Goal: Information Seeking & Learning: Learn about a topic

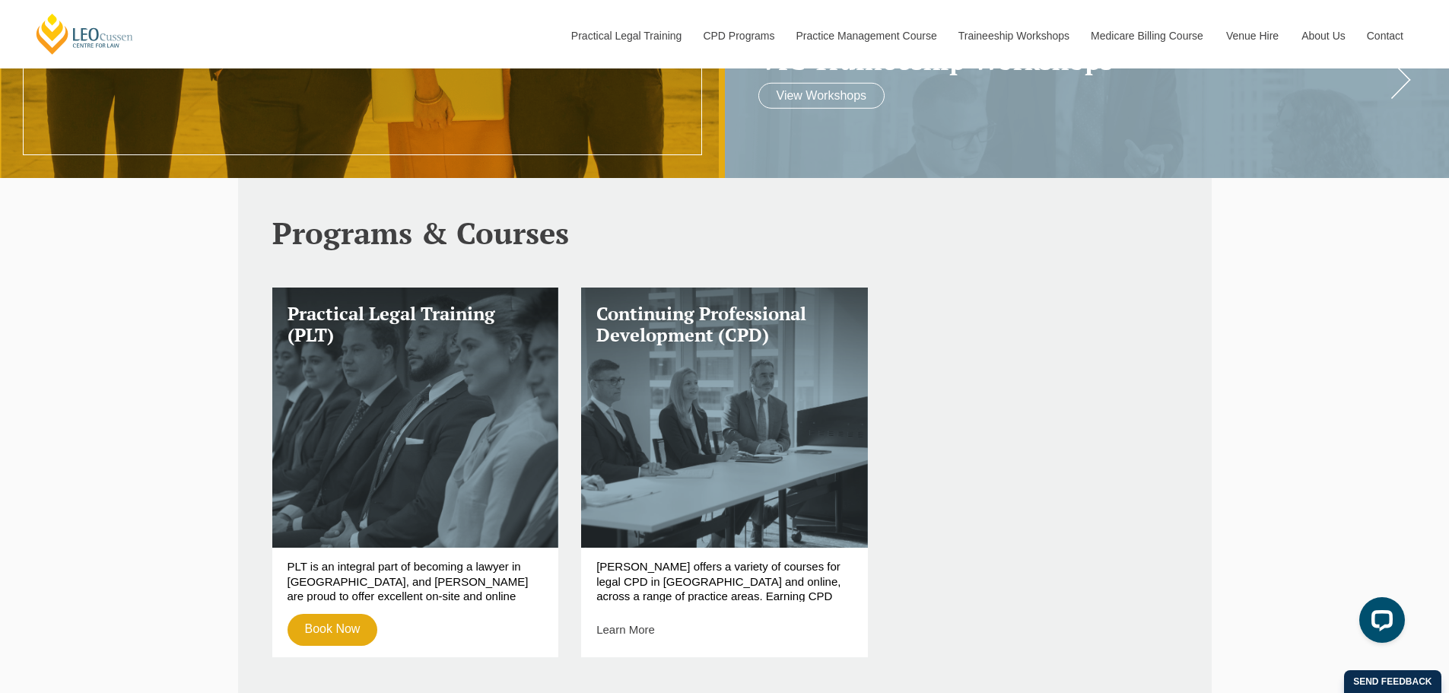
scroll to position [2866, 0]
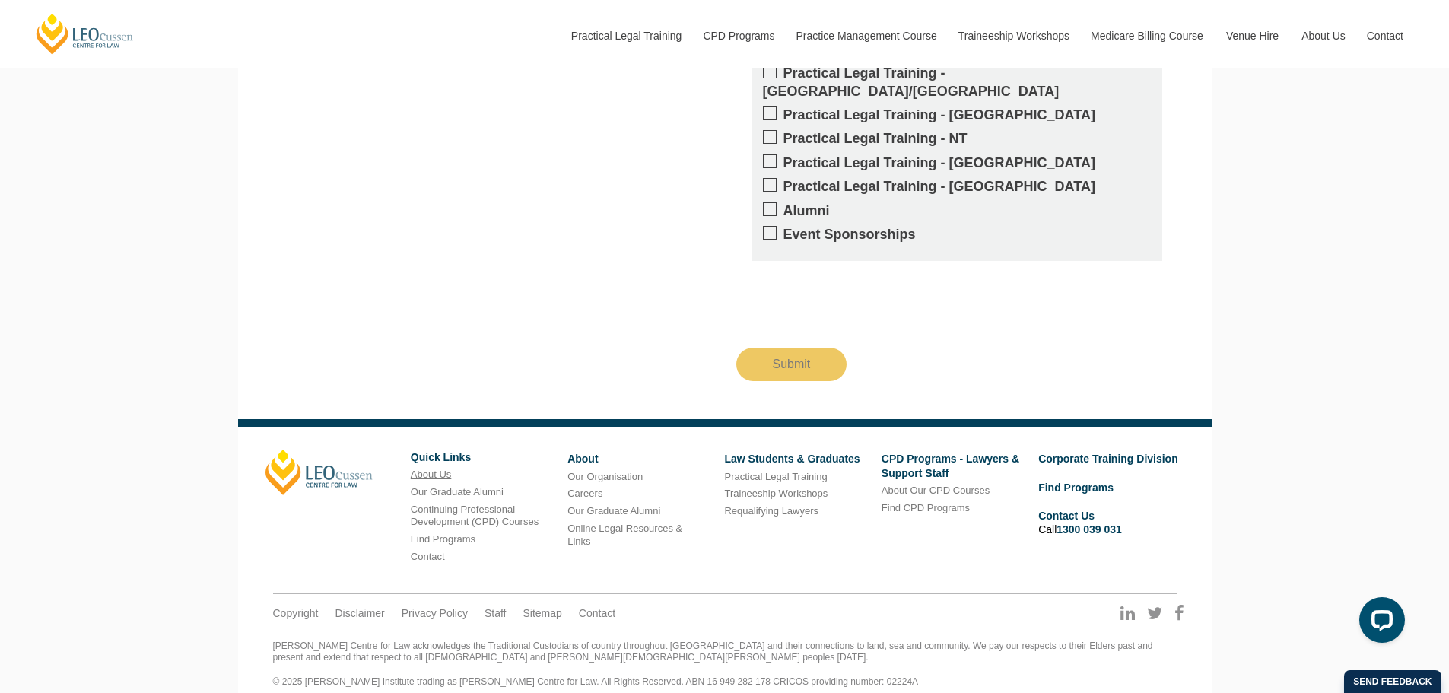
click at [446, 468] on link "About Us" at bounding box center [431, 473] width 40 height 11
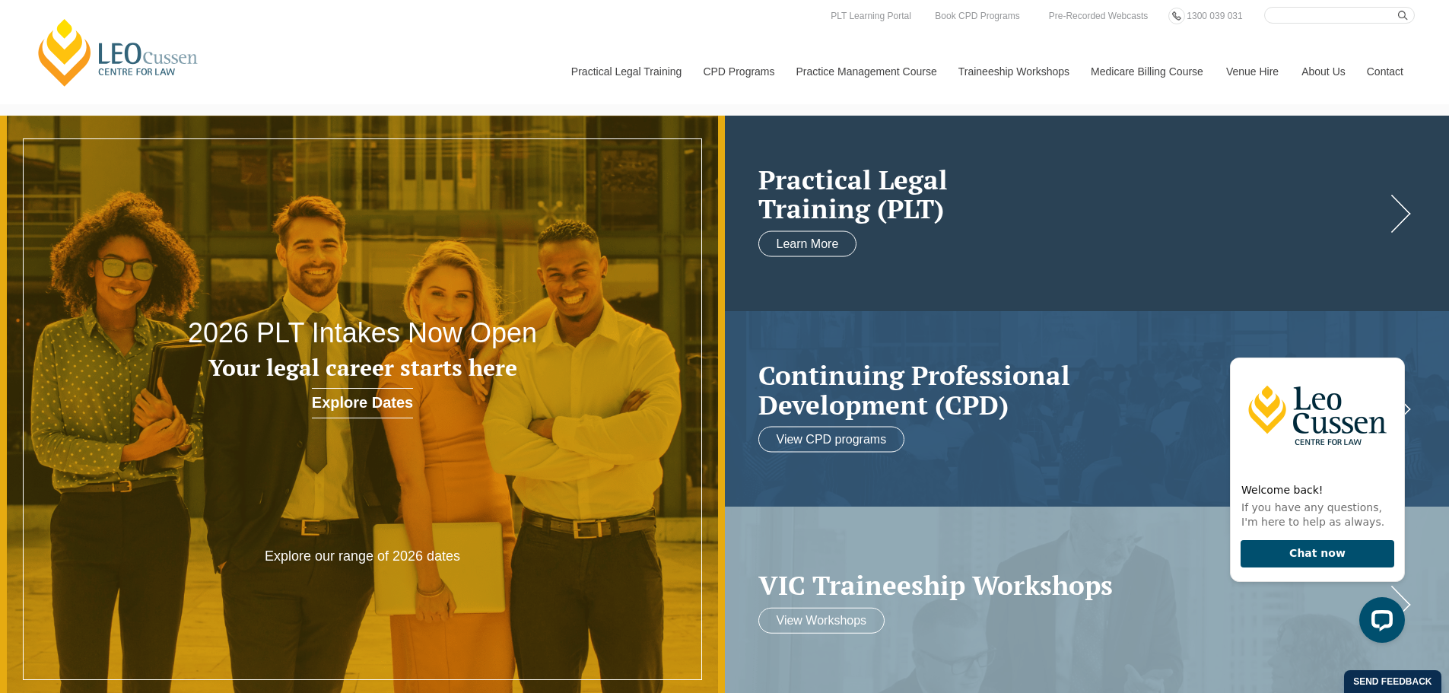
click at [894, 176] on h2 "Practical Legal Training (PLT)" at bounding box center [1071, 193] width 627 height 59
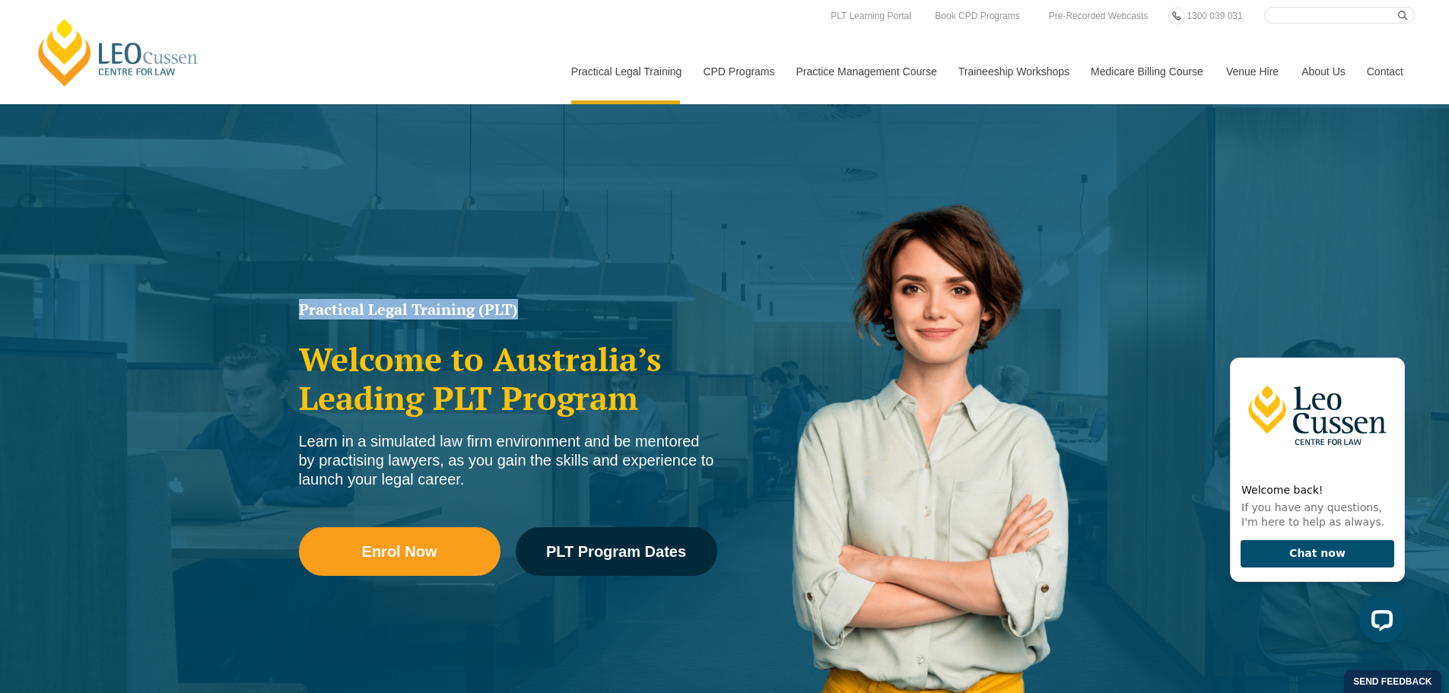
drag, startPoint x: 300, startPoint y: 306, endPoint x: 572, endPoint y: 306, distance: 272.2
click at [572, 306] on h1 "Practical Legal Training (PLT)" at bounding box center [508, 309] width 418 height 15
copy h1 "Practical Legal Training (PLT)"
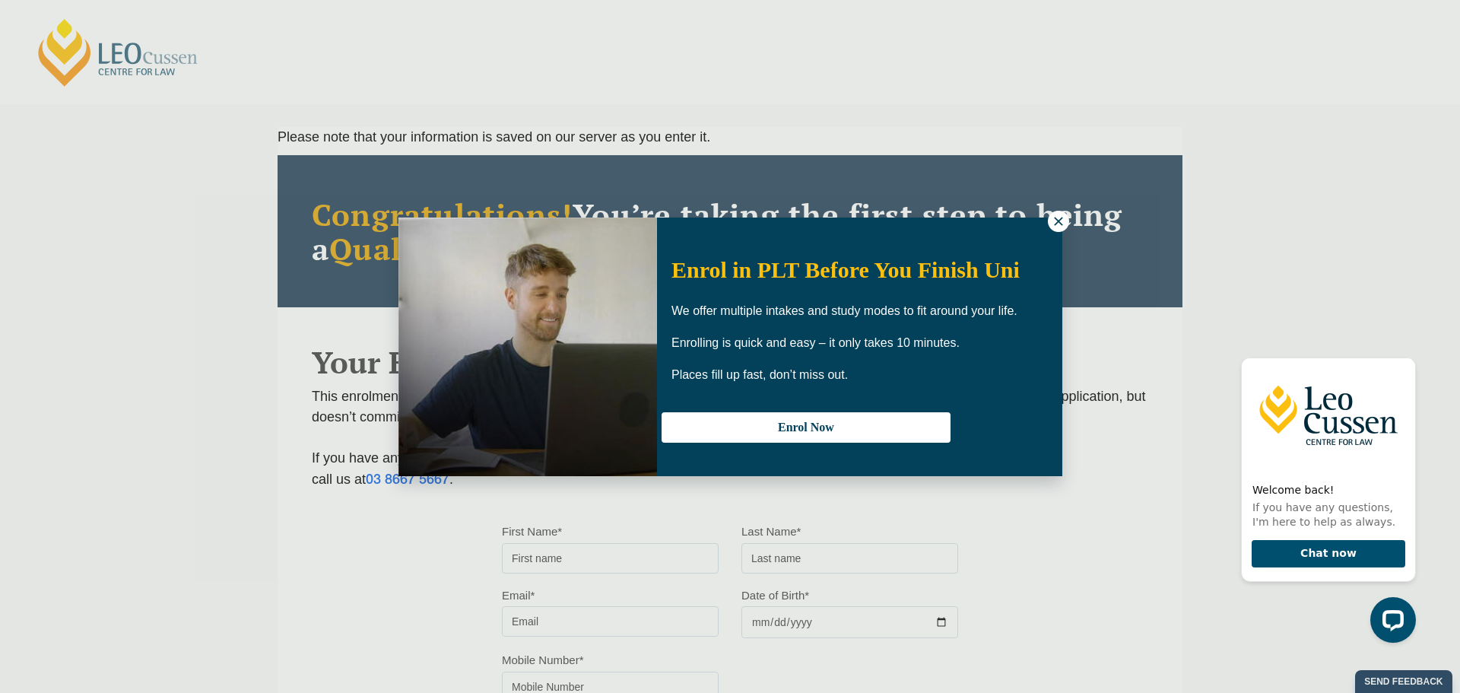
click at [1054, 225] on icon at bounding box center [1059, 221] width 14 height 14
